Goal: Browse casually: Explore the website without a specific task or goal

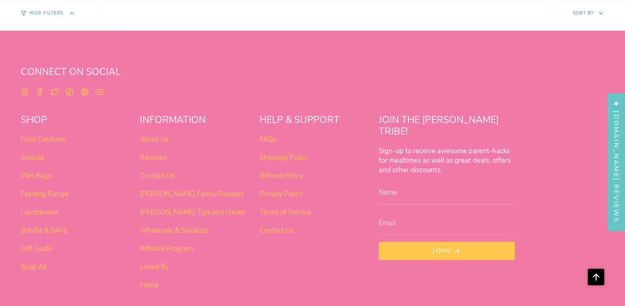
scroll to position [659, 0]
